Goal: Task Accomplishment & Management: Manage account settings

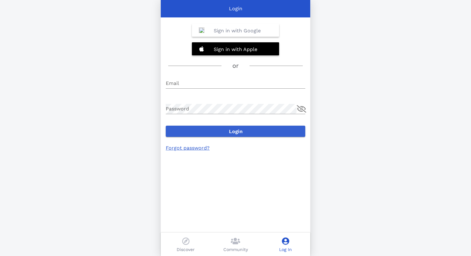
type input "[EMAIL_ADDRESS][DOMAIN_NAME]"
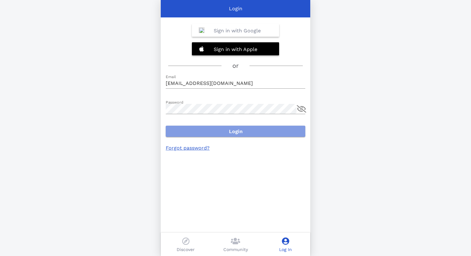
click at [221, 132] on span "Login" at bounding box center [236, 132] width 130 height 6
